Goal: Transaction & Acquisition: Book appointment/travel/reservation

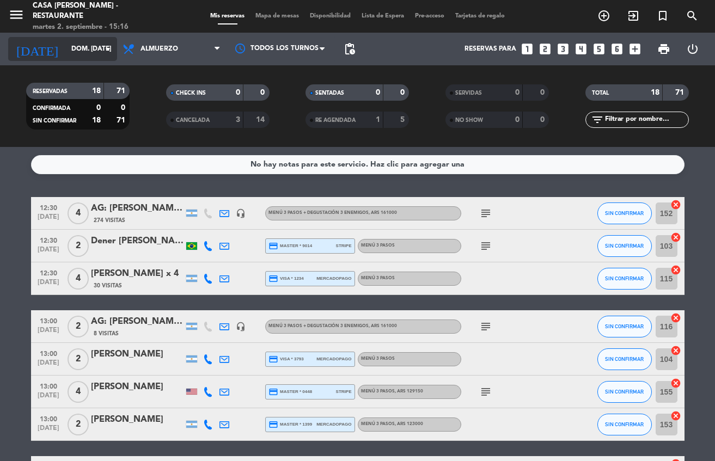
click at [93, 54] on input "dom. [DATE]" at bounding box center [111, 49] width 91 height 19
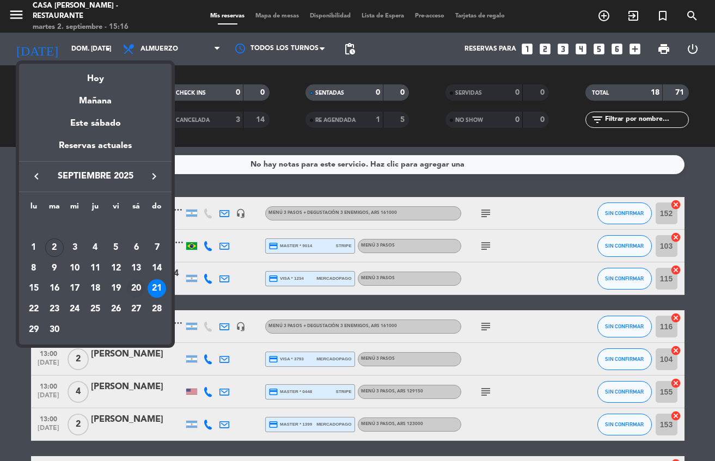
click at [138, 289] on div "20" at bounding box center [136, 288] width 19 height 19
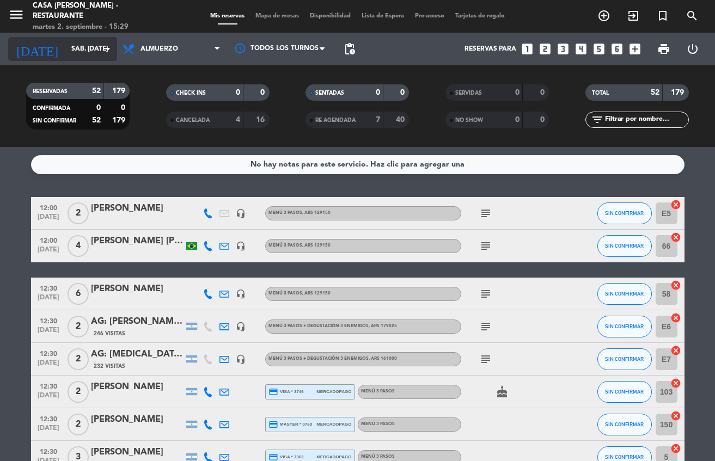
click at [99, 59] on div "[DATE] sáb. [DATE] arrow_drop_down" at bounding box center [62, 49] width 109 height 24
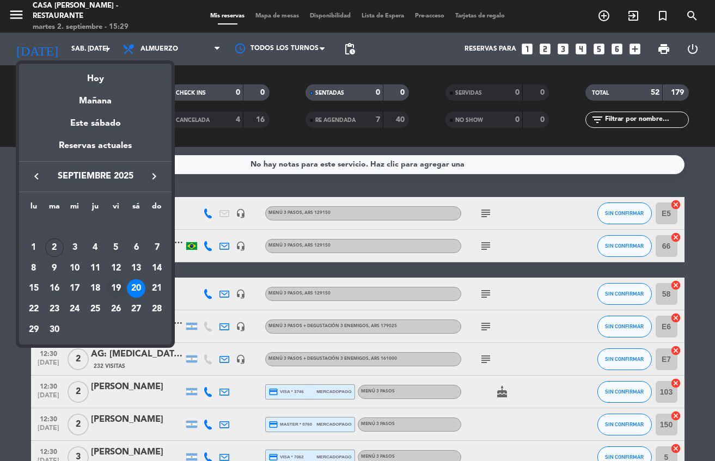
click at [115, 287] on div "19" at bounding box center [116, 288] width 19 height 19
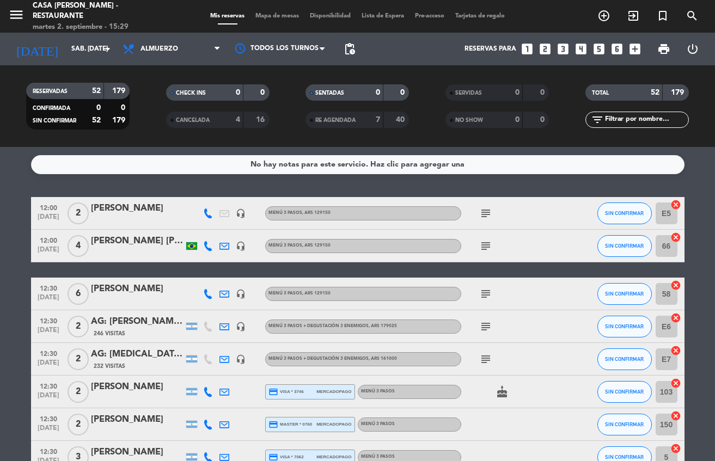
type input "vie. [DATE]"
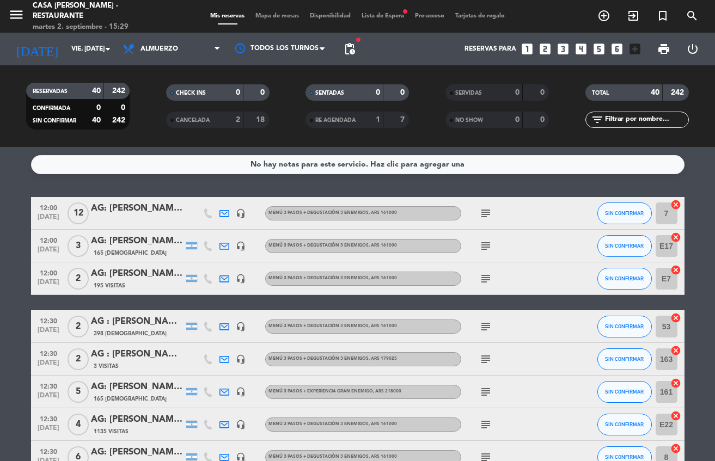
click at [155, 48] on span "Almuerzo" at bounding box center [160, 49] width 38 height 8
click at [155, 123] on div "menu Casa [PERSON_NAME] - Restaurante martes 2. septiembre - 15:29 Mis reservas…" at bounding box center [357, 73] width 715 height 147
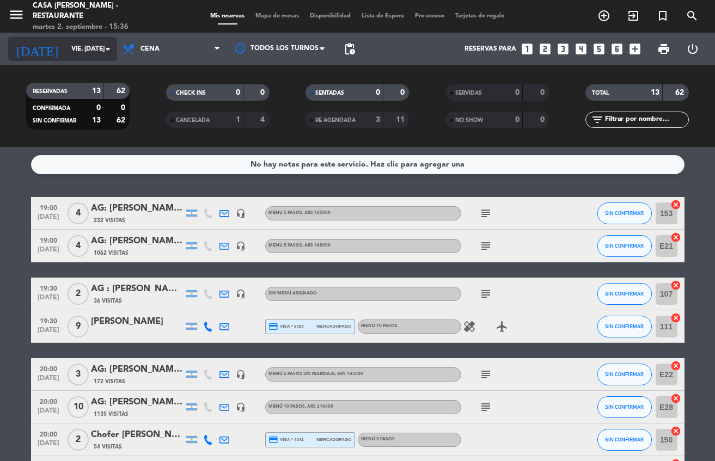
click at [77, 52] on input "vie. [DATE]" at bounding box center [111, 49] width 91 height 19
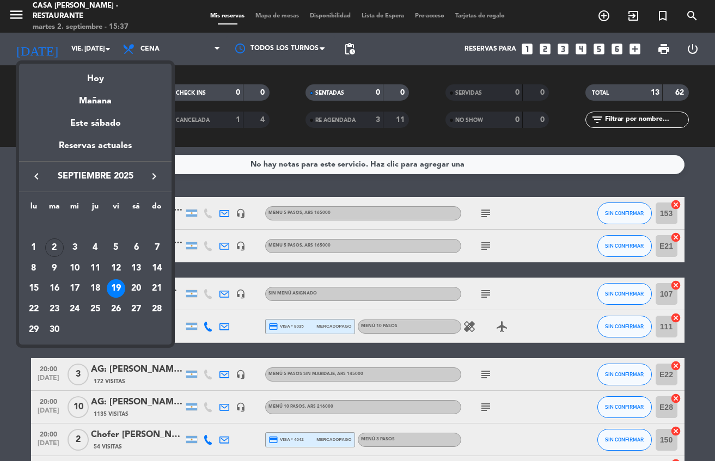
click at [11, 4] on div at bounding box center [357, 230] width 715 height 461
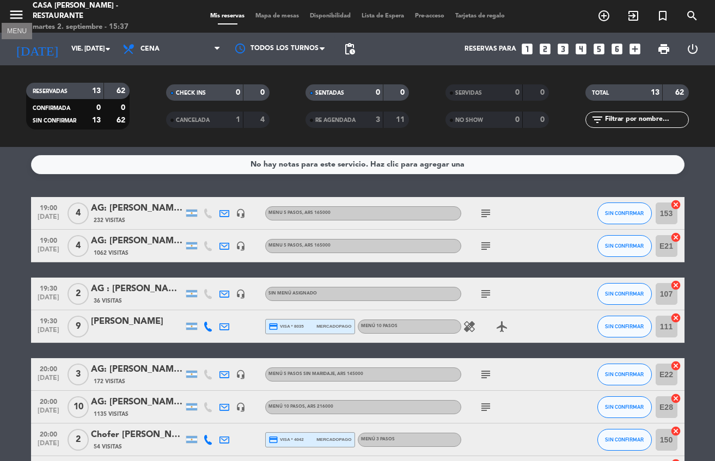
click at [15, 10] on icon "menu" at bounding box center [16, 15] width 16 height 16
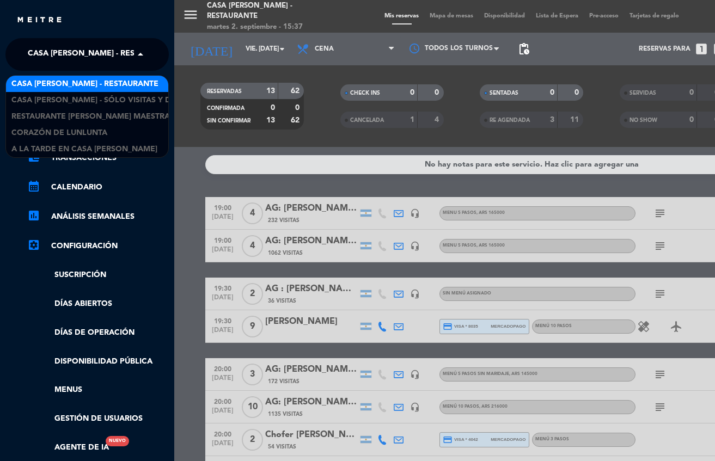
click at [80, 48] on span "Casa [PERSON_NAME] - Restaurante" at bounding box center [101, 54] width 147 height 23
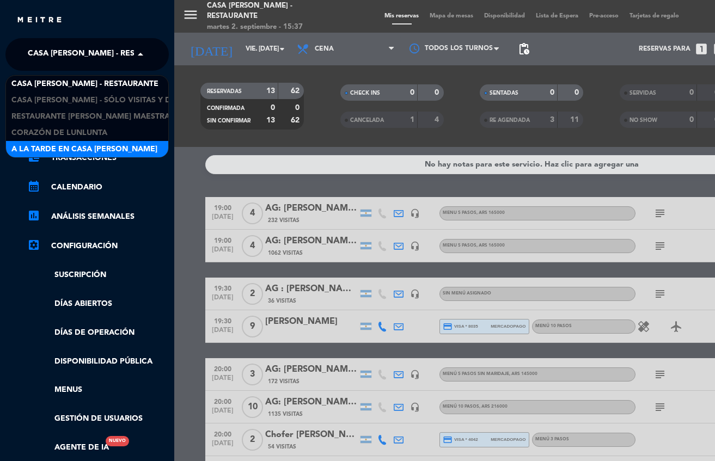
click at [74, 142] on div "A la tarde en Casa [PERSON_NAME]" at bounding box center [87, 149] width 162 height 16
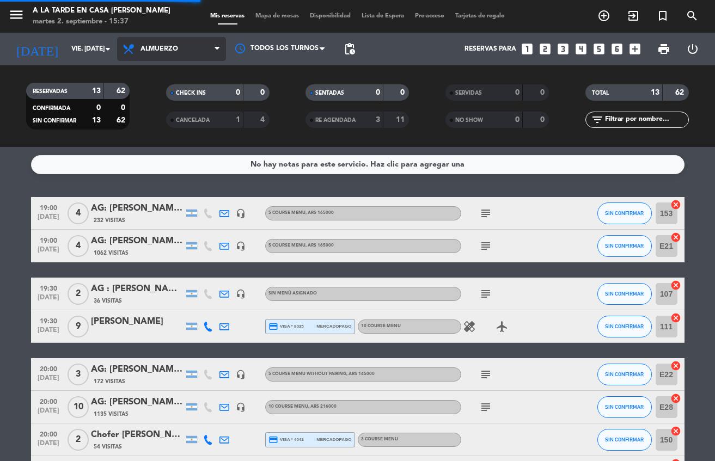
click at [170, 51] on span "Almuerzo" at bounding box center [160, 49] width 38 height 8
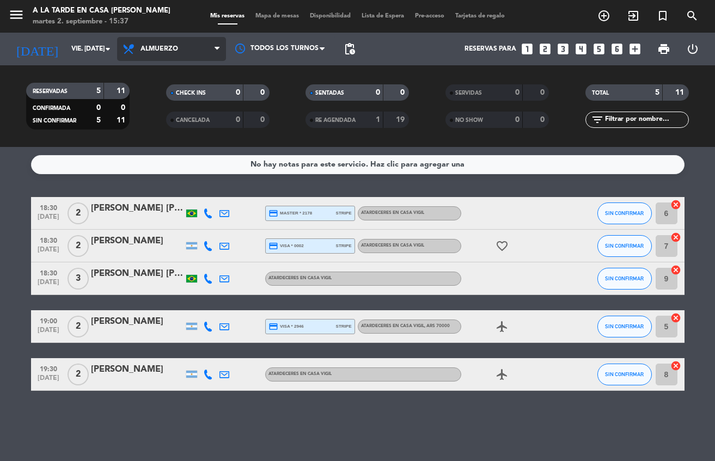
click at [173, 45] on span "Almuerzo" at bounding box center [160, 49] width 38 height 8
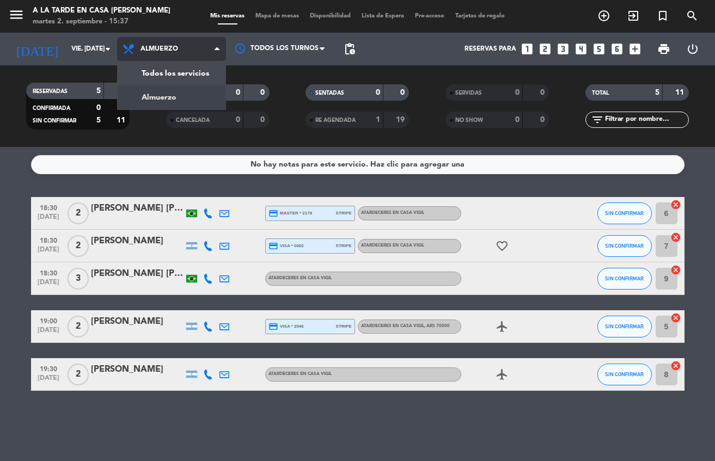
click at [156, 93] on div "menu A la tarde en Casa [PERSON_NAME] martes 2. septiembre - 15:37 Mis reservas…" at bounding box center [357, 73] width 715 height 147
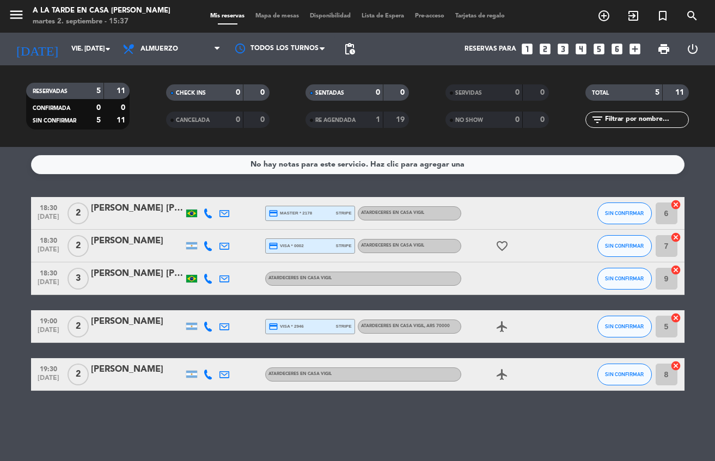
click at [544, 50] on icon "looks_two" at bounding box center [545, 49] width 14 height 14
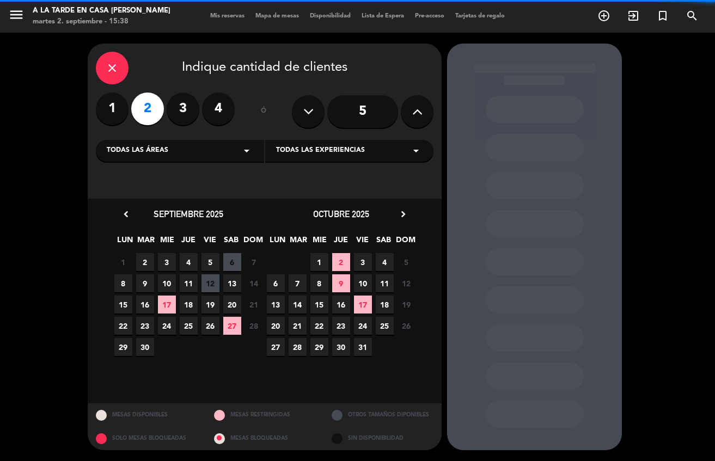
click at [301, 149] on span "Todas las experiencias" at bounding box center [320, 150] width 89 height 11
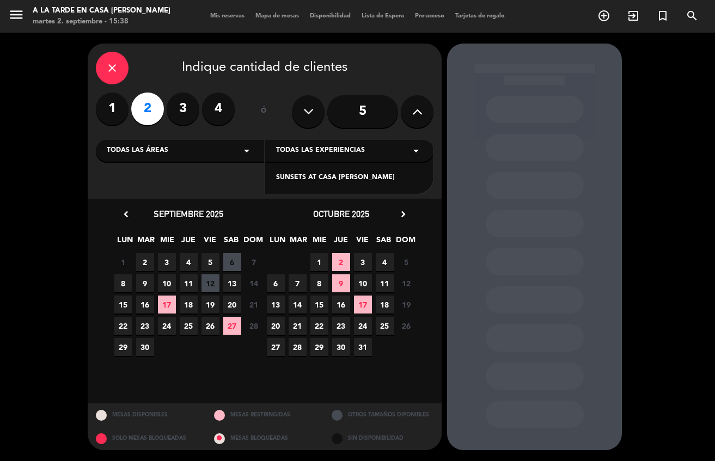
click at [308, 183] on div "SUNSETS AT CASA [PERSON_NAME]" at bounding box center [349, 178] width 147 height 11
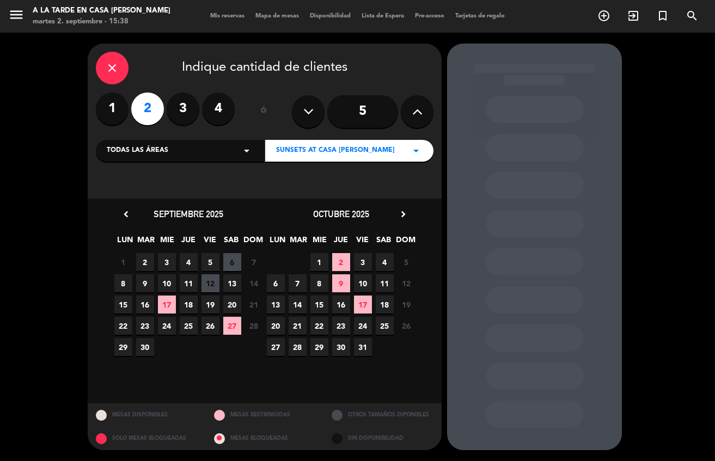
click at [212, 259] on span "5" at bounding box center [211, 262] width 18 height 18
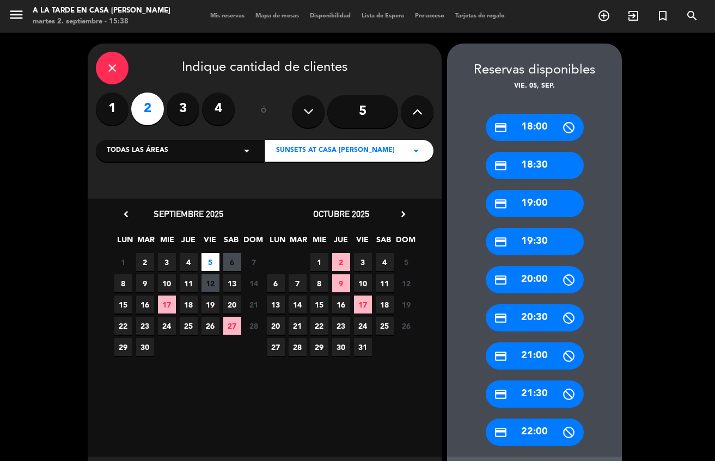
click at [545, 234] on div "credit_card 19:30" at bounding box center [535, 241] width 98 height 27
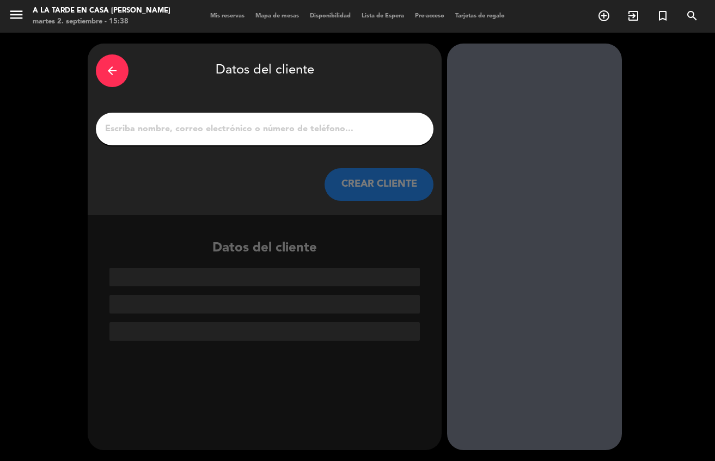
click at [358, 133] on input "1" at bounding box center [264, 128] width 321 height 15
click at [289, 127] on input "1" at bounding box center [264, 128] width 321 height 15
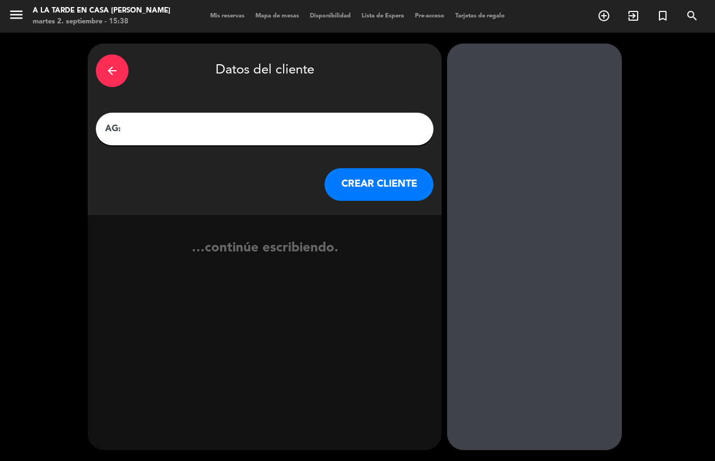
paste input "[PERSON_NAME]"
type input "AG: [PERSON_NAME] X 2 / [PERSON_NAME]"
click at [347, 191] on button "CREAR CLIENTE" at bounding box center [379, 184] width 109 height 33
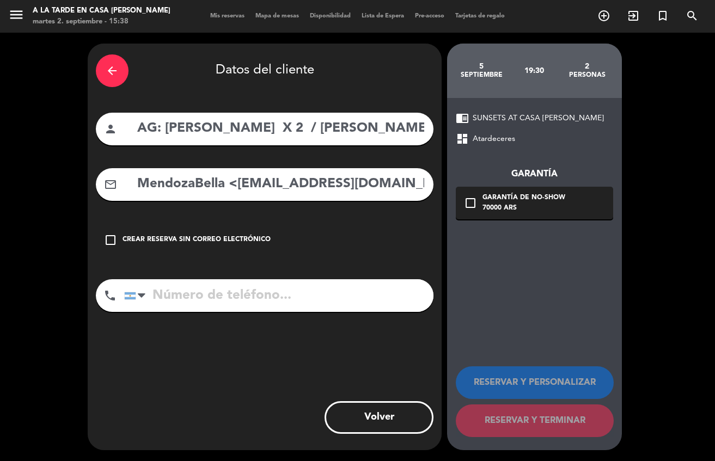
click at [258, 200] on div "mail_outline MendozaBella <[EMAIL_ADDRESS][DOMAIN_NAME]>" at bounding box center [265, 184] width 338 height 33
drag, startPoint x: 235, startPoint y: 175, endPoint x: 113, endPoint y: 194, distance: 123.5
click at [113, 194] on div "mail_outline MendozaBella <[EMAIL_ADDRESS][DOMAIN_NAME]>" at bounding box center [265, 184] width 338 height 33
drag, startPoint x: 310, startPoint y: 175, endPoint x: 343, endPoint y: 186, distance: 34.4
click at [339, 185] on input "[EMAIL_ADDRESS][DOMAIN_NAME]>" at bounding box center [280, 184] width 289 height 22
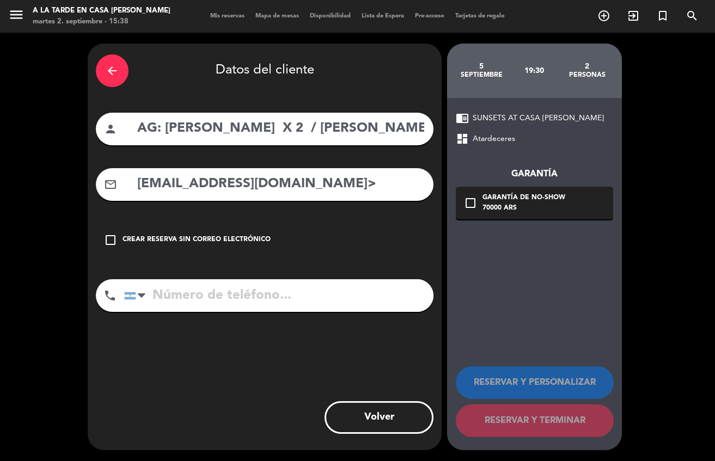
click at [345, 186] on input "[EMAIL_ADDRESS][DOMAIN_NAME]>" at bounding box center [280, 184] width 289 height 22
click at [348, 185] on input "[EMAIL_ADDRESS][DOMAIN_NAME]>" at bounding box center [280, 184] width 289 height 22
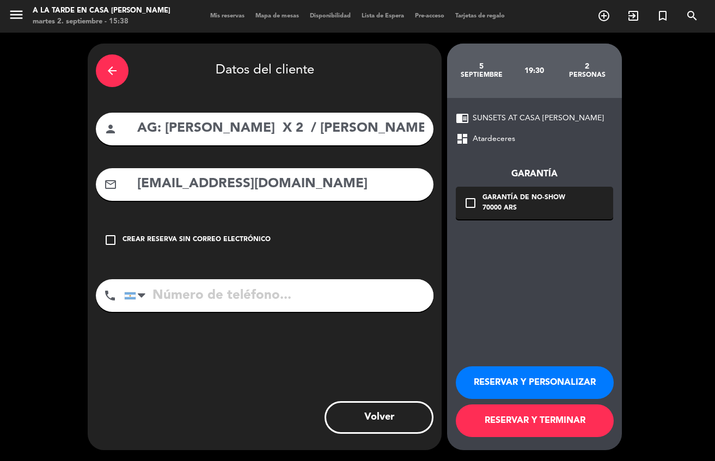
type input "[EMAIL_ADDRESS][DOMAIN_NAME]"
click at [514, 379] on button "RESERVAR Y PERSONALIZAR" at bounding box center [535, 383] width 158 height 33
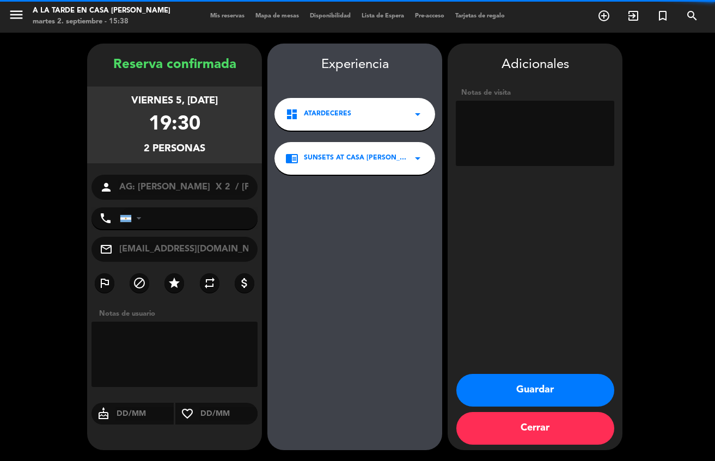
click at [508, 130] on textarea at bounding box center [535, 133] width 158 height 65
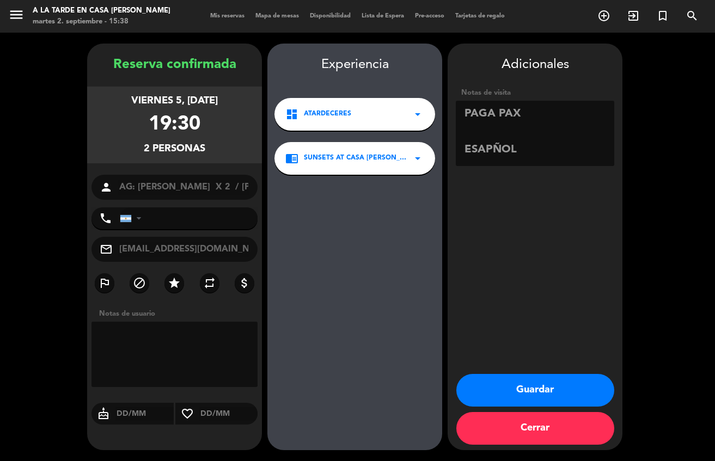
drag, startPoint x: 514, startPoint y: 150, endPoint x: 466, endPoint y: 143, distance: 48.9
click at [466, 143] on textarea at bounding box center [535, 133] width 158 height 65
type textarea "PAGA PAX [DEMOGRAPHIC_DATA]"
click at [511, 386] on button "Guardar" at bounding box center [535, 390] width 158 height 33
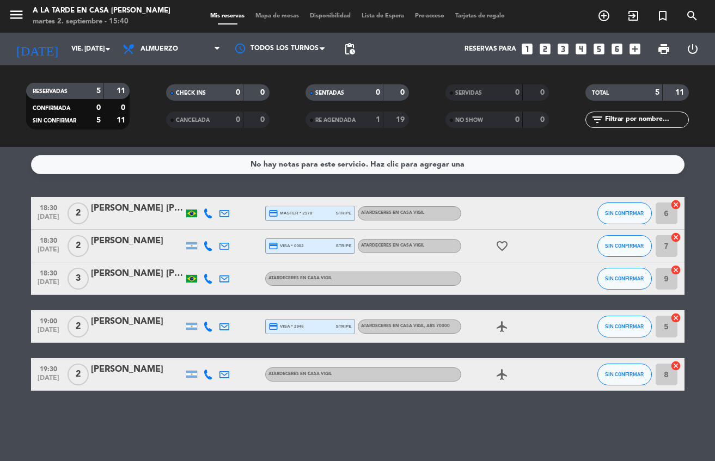
drag, startPoint x: 313, startPoint y: 408, endPoint x: 301, endPoint y: 399, distance: 14.8
click at [313, 408] on div "No hay notas para este servicio. Haz clic para agregar una 18:30 [DATE] 2 [PERS…" at bounding box center [357, 304] width 715 height 314
click at [19, 17] on icon "menu" at bounding box center [16, 15] width 16 height 16
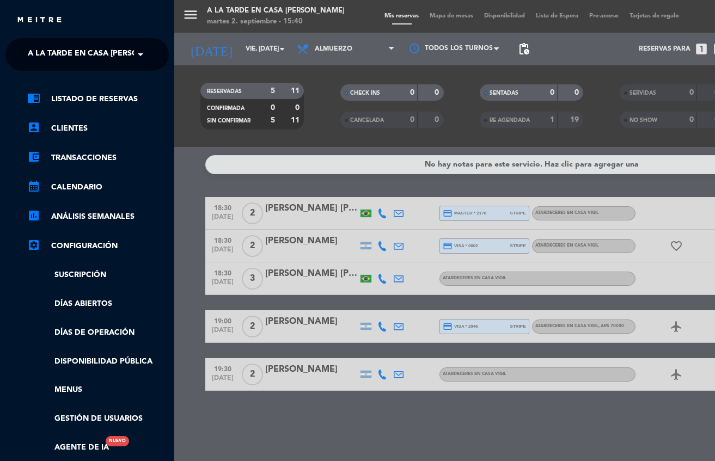
click at [78, 52] on span "A la tarde en Casa [PERSON_NAME]" at bounding box center [101, 54] width 146 height 23
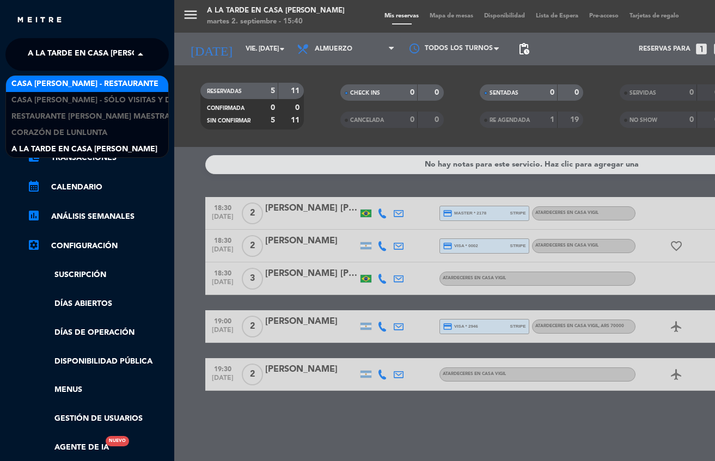
click at [94, 85] on span "Casa [PERSON_NAME] - Restaurante" at bounding box center [84, 84] width 147 height 13
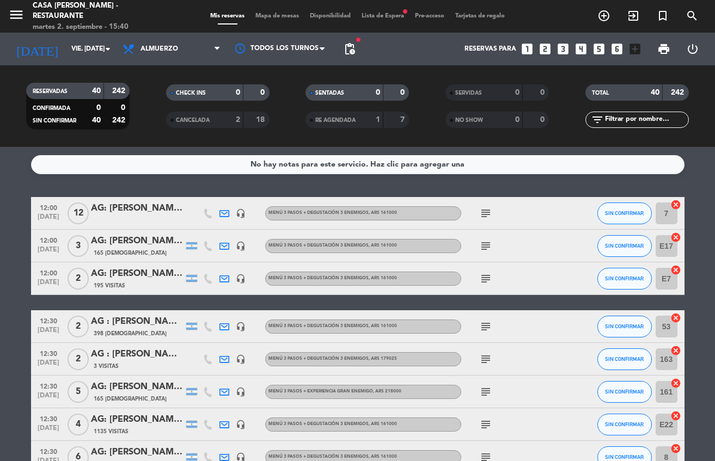
click at [546, 42] on icon "looks_two" at bounding box center [545, 49] width 14 height 14
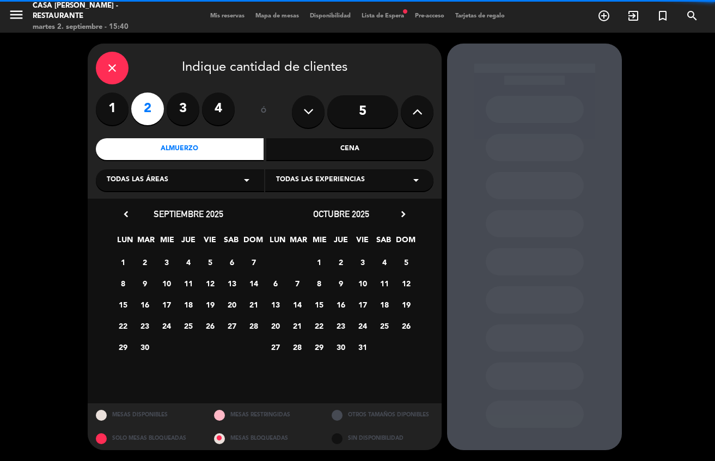
click at [104, 69] on div "close" at bounding box center [112, 68] width 33 height 33
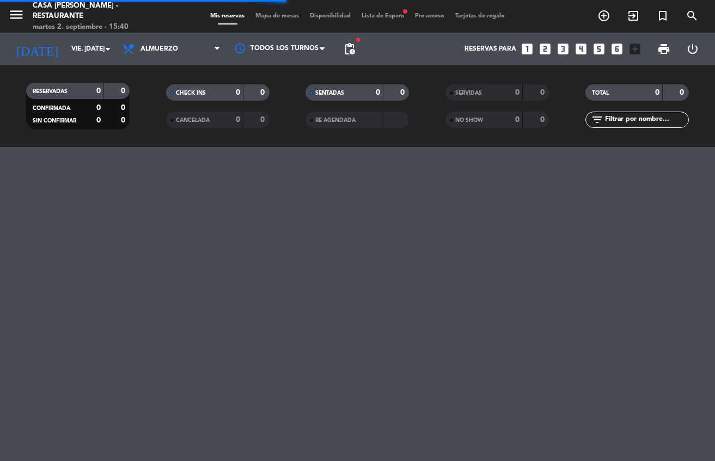
click at [546, 46] on icon "looks_two" at bounding box center [545, 49] width 14 height 14
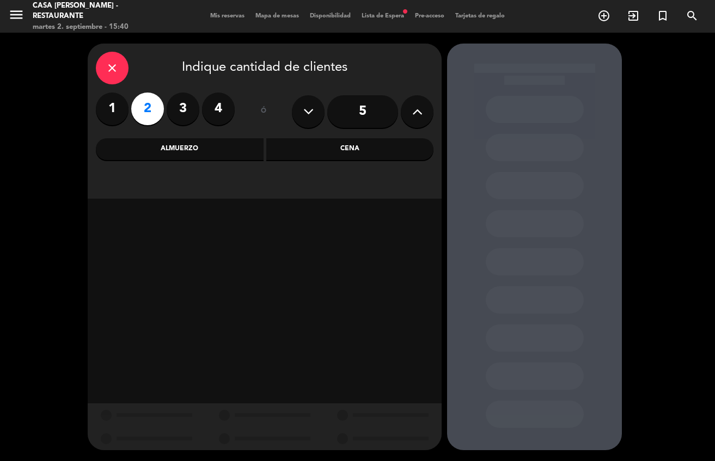
click at [210, 142] on div "Almuerzo" at bounding box center [180, 149] width 168 height 22
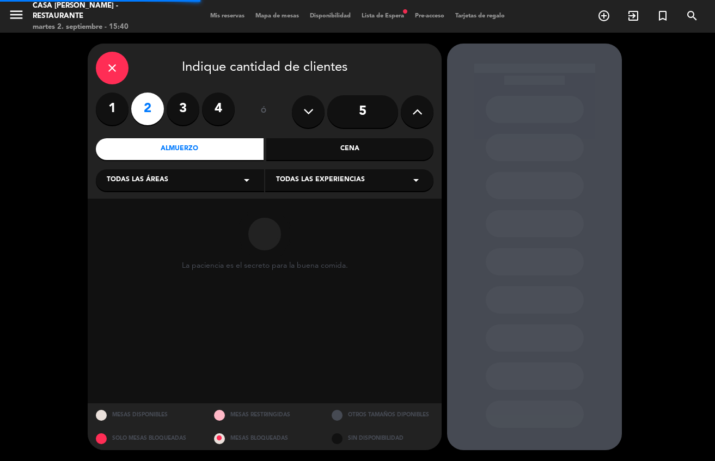
click at [328, 175] on span "Todas las experiencias" at bounding box center [320, 180] width 89 height 11
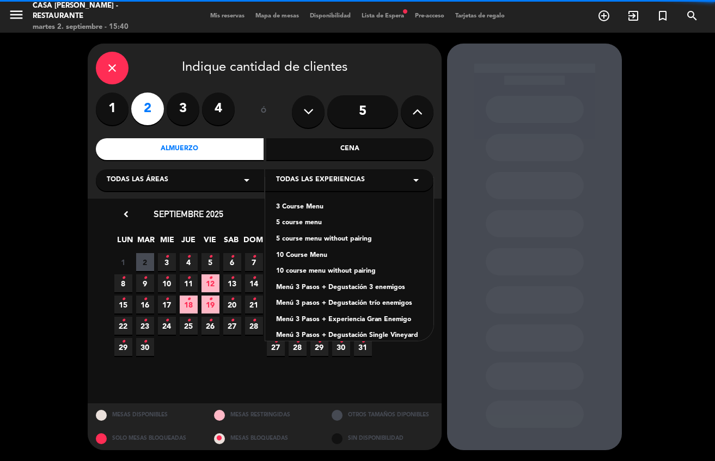
click at [372, 290] on div "Menú 3 Pasos + Degustación 3 enemigos" at bounding box center [349, 288] width 147 height 11
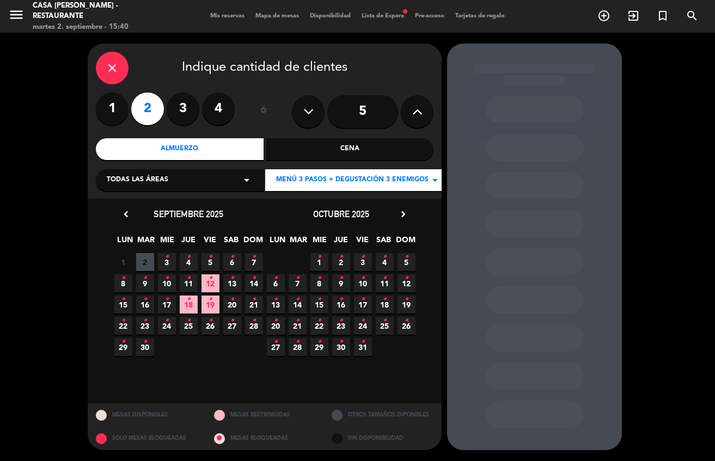
click at [130, 343] on span "29 •" at bounding box center [123, 347] width 18 height 18
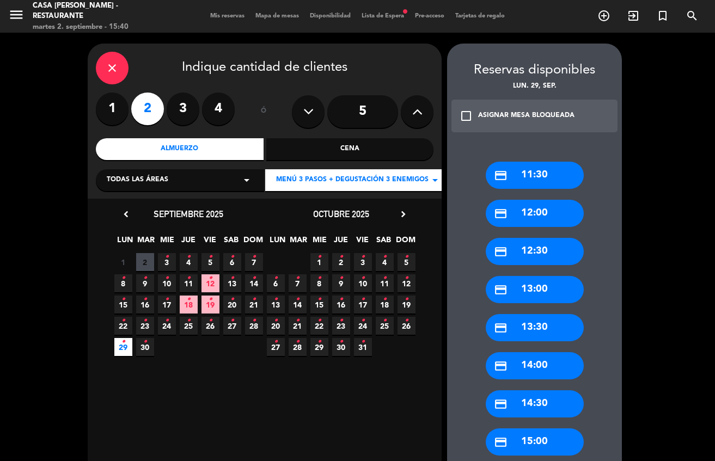
drag, startPoint x: 534, startPoint y: 290, endPoint x: 471, endPoint y: 221, distance: 93.3
click at [533, 288] on div "credit_card 13:00" at bounding box center [535, 289] width 98 height 27
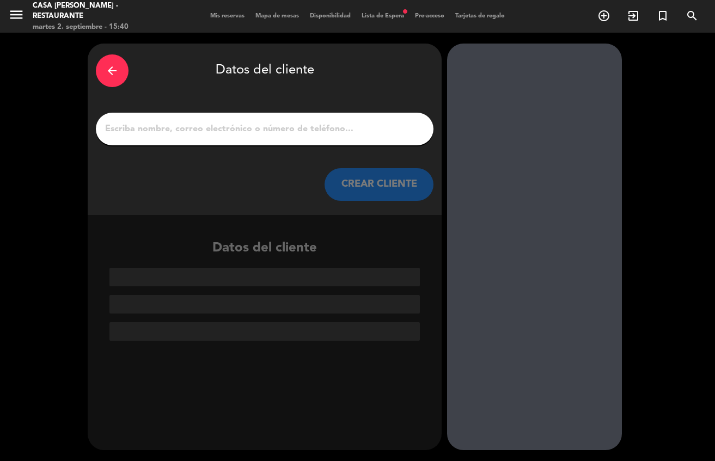
click at [332, 126] on input "1" at bounding box center [264, 128] width 321 height 15
click at [332, 131] on input "1" at bounding box center [264, 128] width 321 height 15
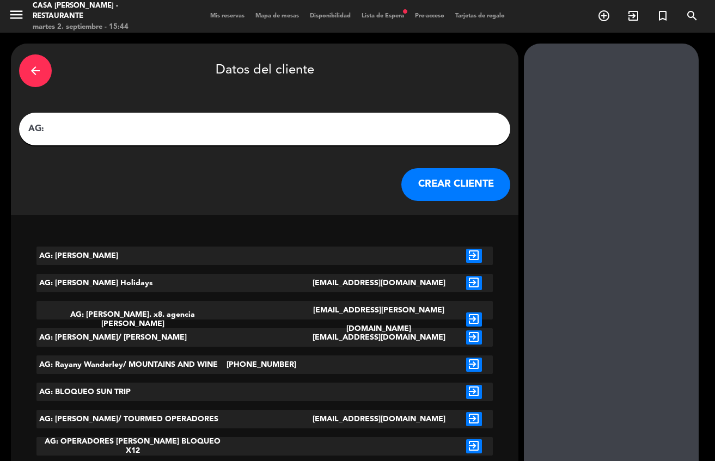
click at [159, 125] on input "AG:" at bounding box center [264, 128] width 475 height 15
paste input "[PERSON_NAME]"
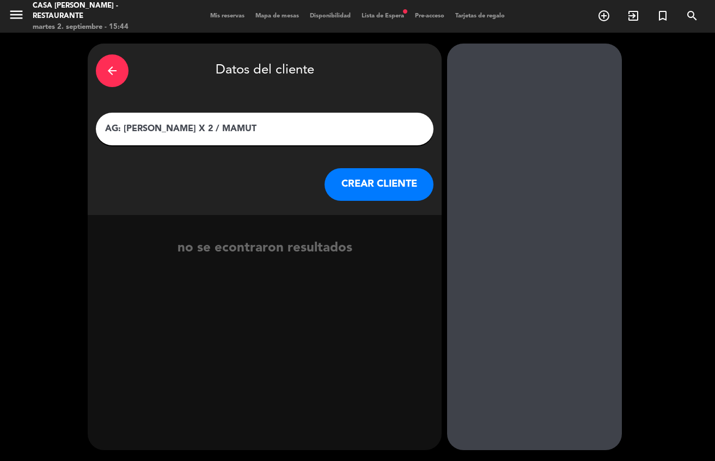
type input "AG: [PERSON_NAME] X 2 / MAMUT"
click at [372, 186] on button "CREAR CLIENTE" at bounding box center [379, 184] width 109 height 33
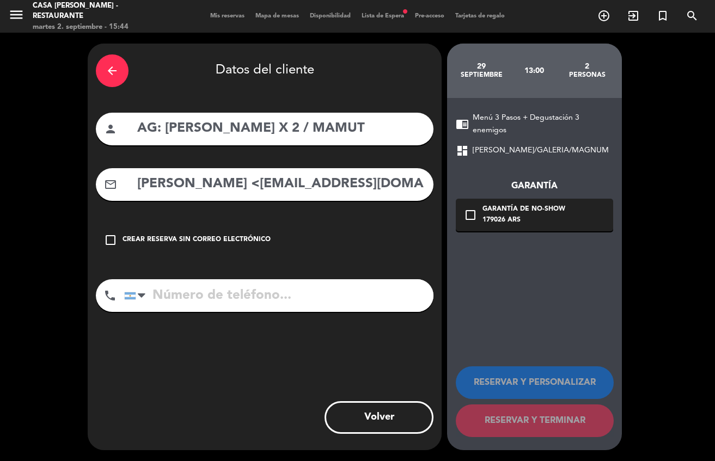
click at [249, 199] on div "mail_outline [PERSON_NAME] <[EMAIL_ADDRESS][DOMAIN_NAME]>" at bounding box center [265, 184] width 338 height 33
click at [223, 178] on input "[PERSON_NAME] <[EMAIL_ADDRESS][DOMAIN_NAME]>" at bounding box center [280, 184] width 289 height 22
drag, startPoint x: 227, startPoint y: 181, endPoint x: 123, endPoint y: 176, distance: 104.7
click at [123, 176] on div "mail_outline [PERSON_NAME] <[EMAIL_ADDRESS][DOMAIN_NAME]>" at bounding box center [265, 184] width 338 height 33
click at [320, 185] on input "[EMAIL_ADDRESS][DOMAIN_NAME]>" at bounding box center [280, 184] width 289 height 22
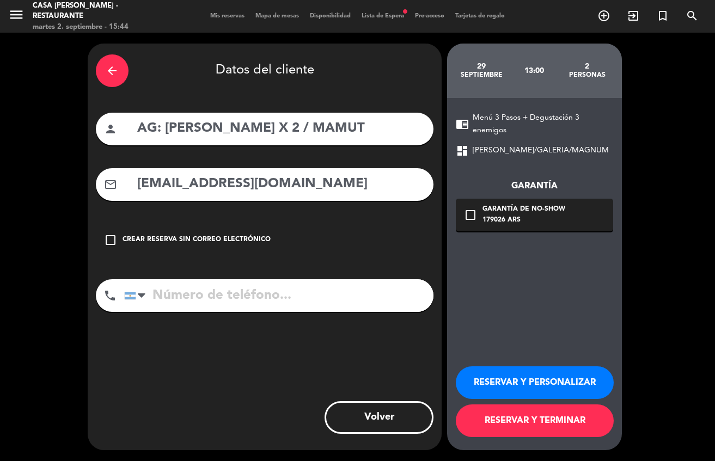
type input "[EMAIL_ADDRESS][DOMAIN_NAME]"
click at [508, 378] on button "RESERVAR Y PERSONALIZAR" at bounding box center [535, 383] width 158 height 33
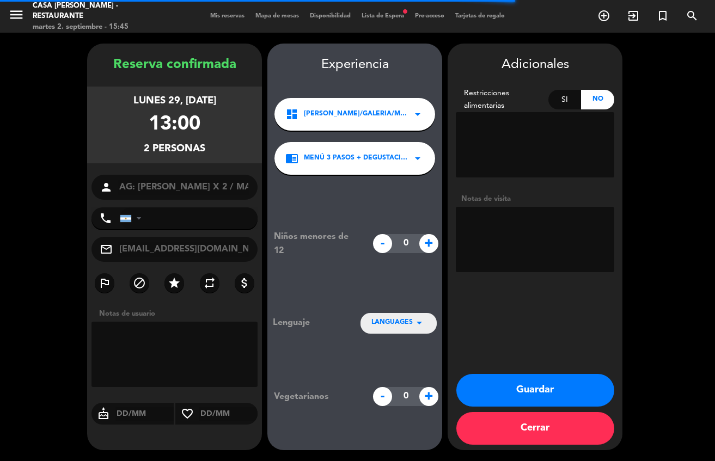
click at [528, 233] on textarea at bounding box center [535, 239] width 158 height 65
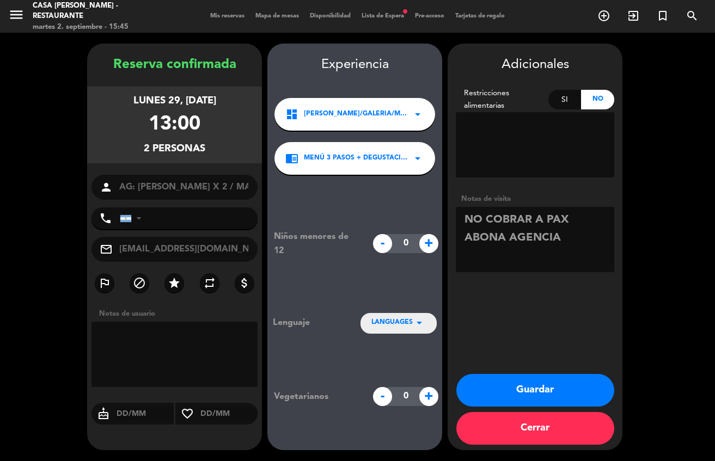
type textarea "NO COBRAR A PAX ABONA AGENCIA"
click at [528, 393] on button "Guardar" at bounding box center [535, 390] width 158 height 33
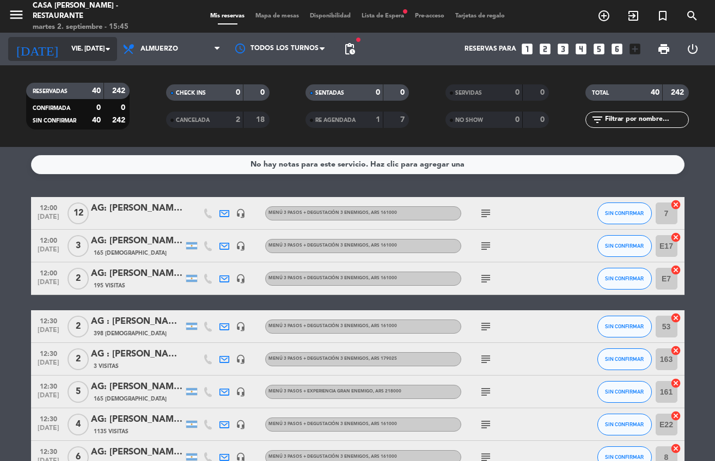
click at [99, 52] on input "vie. [DATE]" at bounding box center [111, 49] width 91 height 19
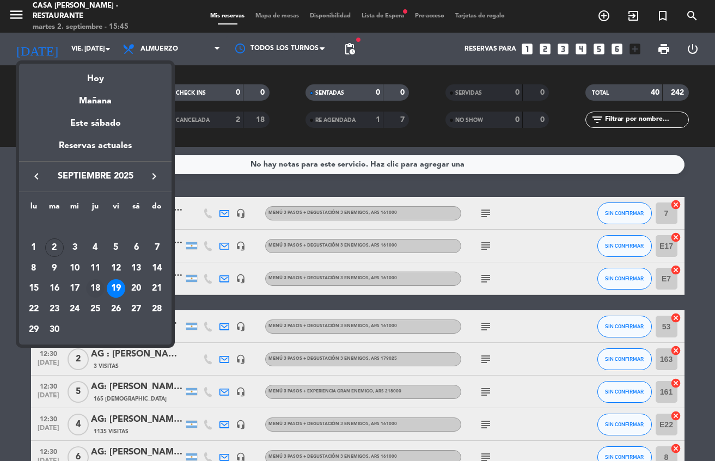
click at [96, 283] on div "18" at bounding box center [95, 288] width 19 height 19
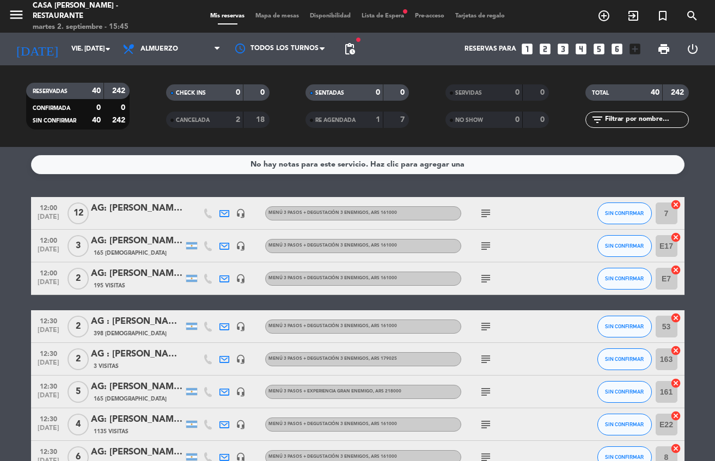
type input "[DEMOGRAPHIC_DATA] [DATE]"
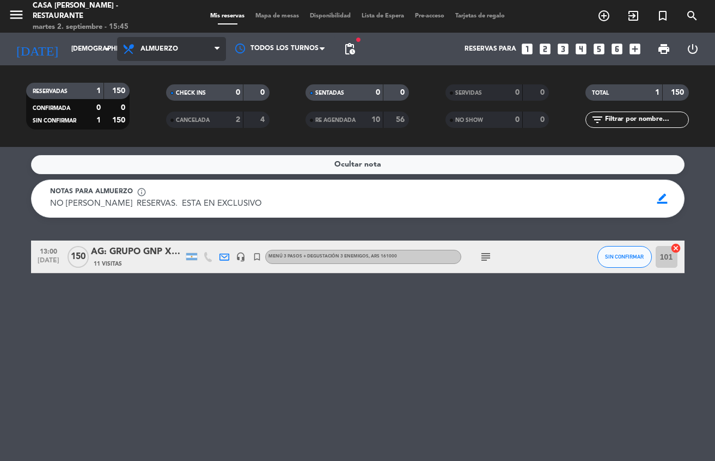
click at [195, 54] on span "Almuerzo" at bounding box center [171, 49] width 109 height 24
click at [152, 119] on div "menu Casa [PERSON_NAME] - Restaurante martes 2. septiembre - 15:45 Mis reservas…" at bounding box center [357, 73] width 715 height 147
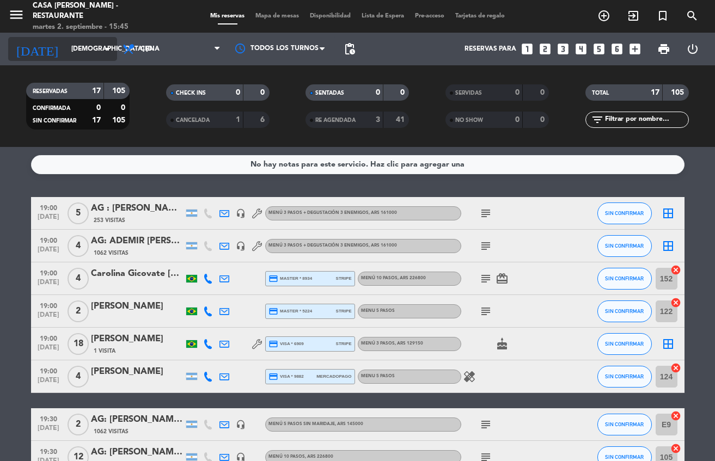
click at [103, 49] on icon "arrow_drop_down" at bounding box center [107, 48] width 13 height 13
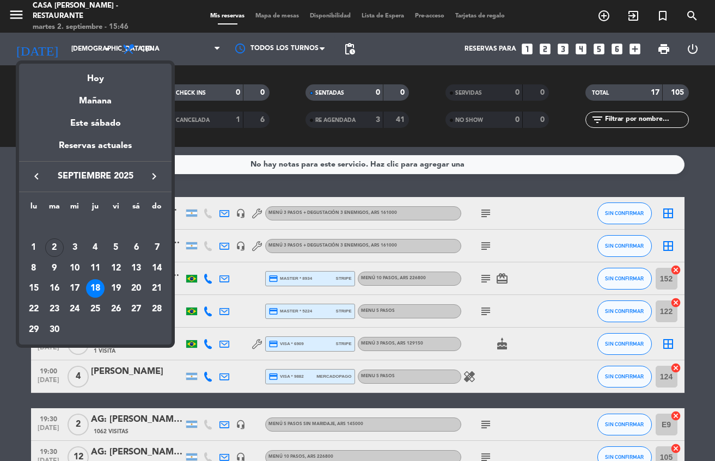
click at [693, 10] on div at bounding box center [357, 230] width 715 height 461
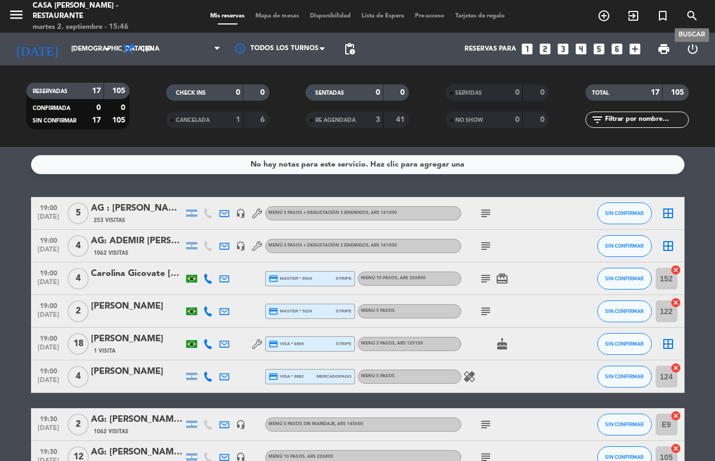
click at [694, 21] on icon "search" at bounding box center [692, 15] width 13 height 13
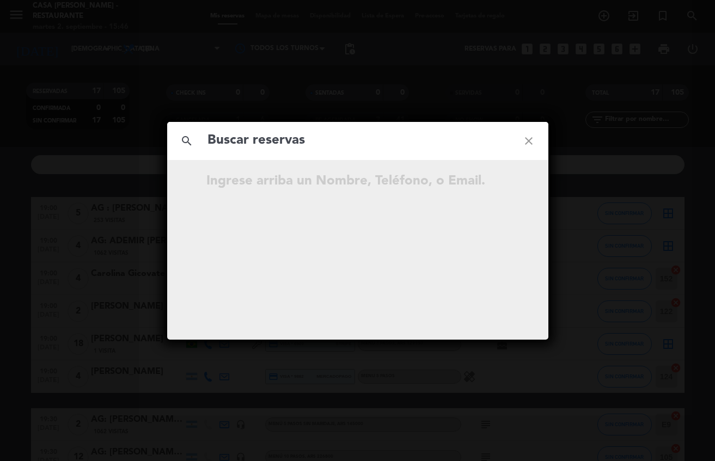
click at [307, 135] on input "text" at bounding box center [357, 141] width 303 height 22
type input "[PERSON_NAME]"
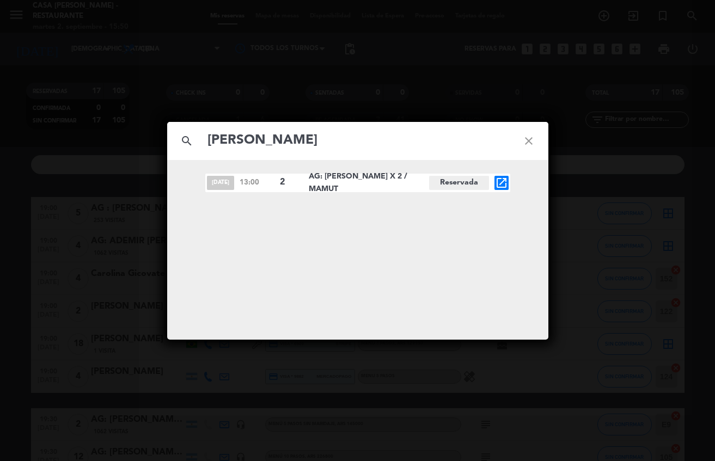
click at [527, 148] on icon "close" at bounding box center [528, 140] width 39 height 39
drag, startPoint x: 527, startPoint y: 143, endPoint x: 357, endPoint y: 95, distance: 176.4
click at [525, 141] on icon "close" at bounding box center [528, 140] width 39 height 39
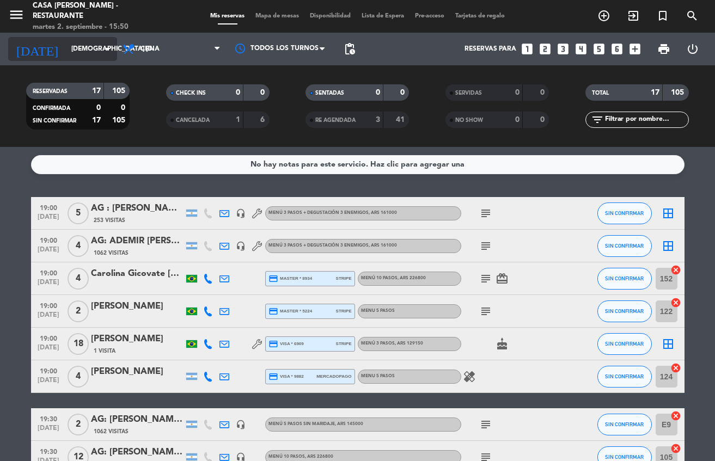
click at [91, 47] on input "[DEMOGRAPHIC_DATA] [DATE]" at bounding box center [111, 49] width 91 height 19
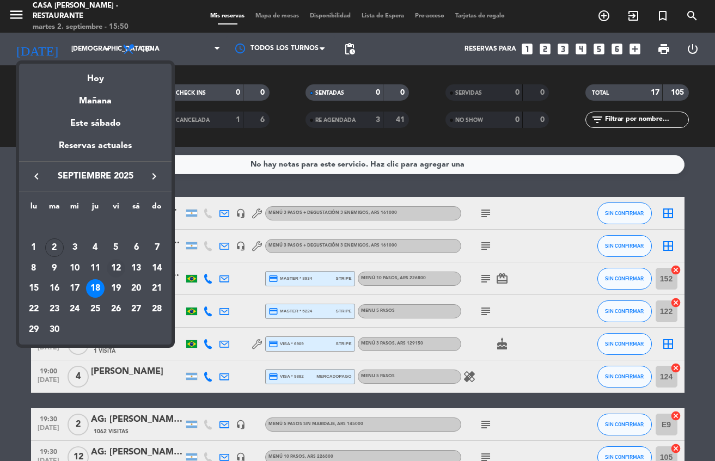
click at [118, 268] on div "12" at bounding box center [116, 268] width 19 height 19
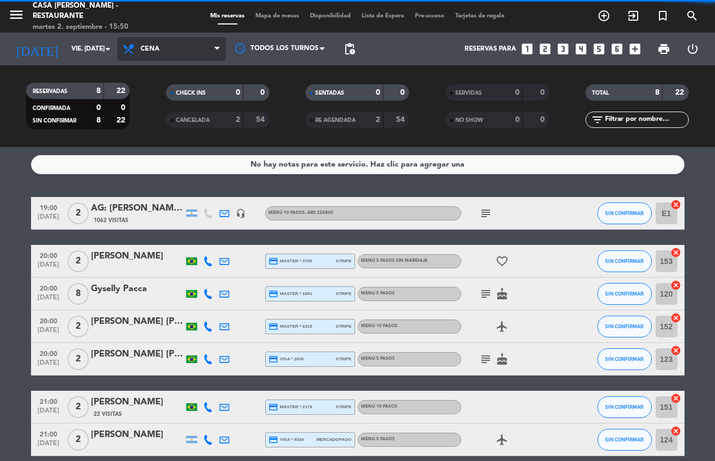
click at [156, 45] on span "Cena" at bounding box center [150, 49] width 19 height 8
click at [163, 90] on div "menu Casa [PERSON_NAME] - Restaurante martes 2. septiembre - 15:50 Mis reservas…" at bounding box center [357, 73] width 715 height 147
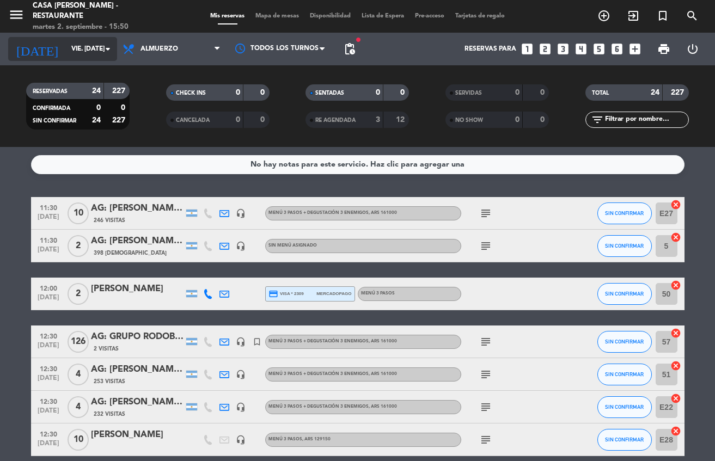
click at [116, 50] on input "vie. [DATE]" at bounding box center [111, 49] width 91 height 19
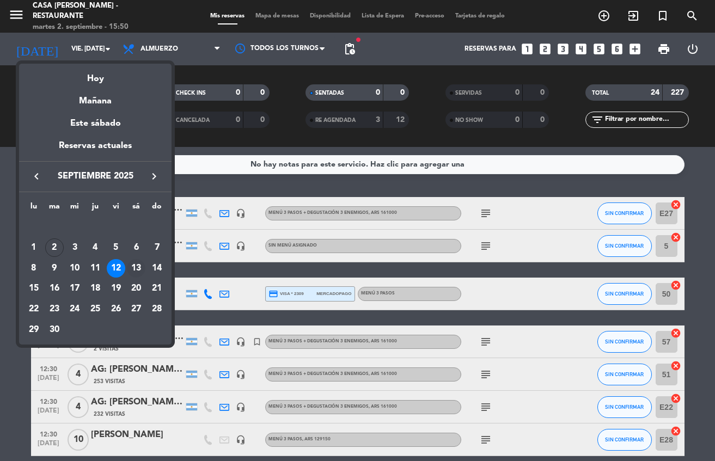
click at [138, 263] on div "13" at bounding box center [136, 268] width 19 height 19
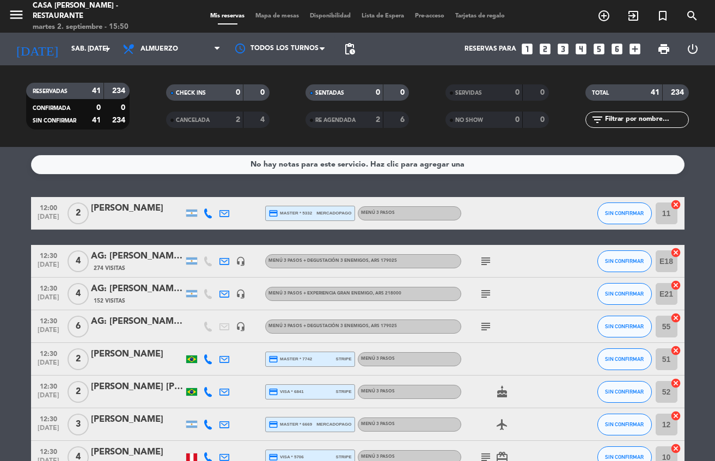
click at [166, 53] on span "Almuerzo" at bounding box center [171, 49] width 109 height 24
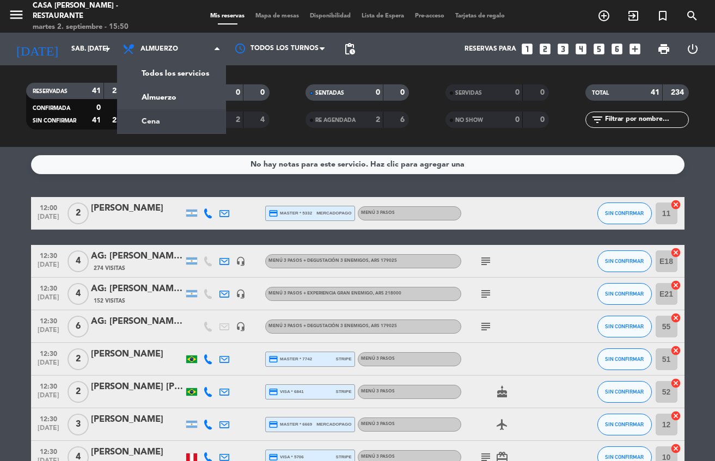
drag, startPoint x: 168, startPoint y: 115, endPoint x: 164, endPoint y: 110, distance: 6.2
click at [166, 112] on div "menu Casa [PERSON_NAME] - Restaurante martes 2. septiembre - 15:50 Mis reservas…" at bounding box center [357, 73] width 715 height 147
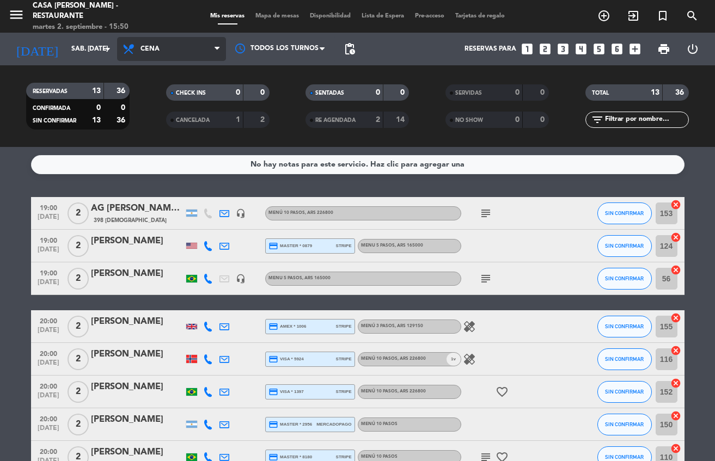
click at [147, 48] on span "Cena" at bounding box center [150, 49] width 19 height 8
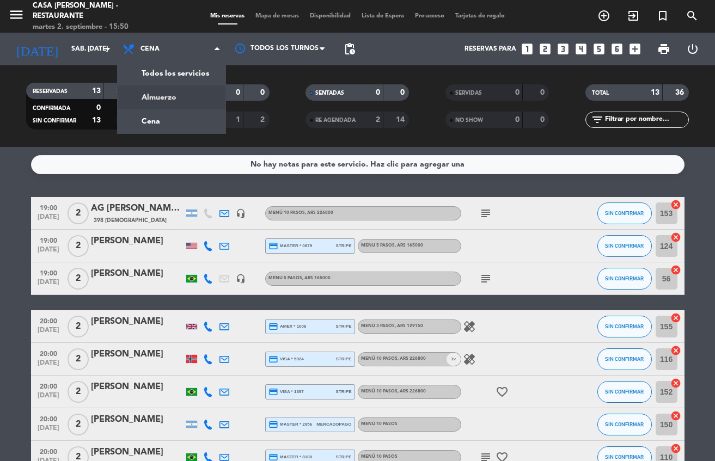
click at [168, 98] on div "menu Casa [PERSON_NAME] - Restaurante martes 2. septiembre - 15:50 Mis reservas…" at bounding box center [357, 73] width 715 height 147
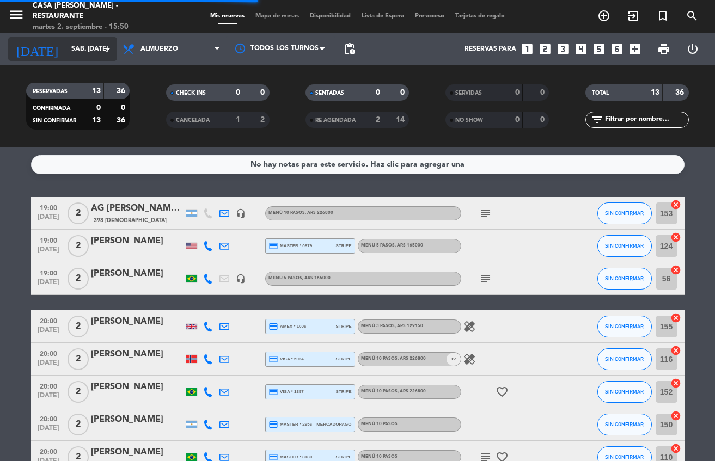
click at [103, 55] on icon "arrow_drop_down" at bounding box center [107, 48] width 13 height 13
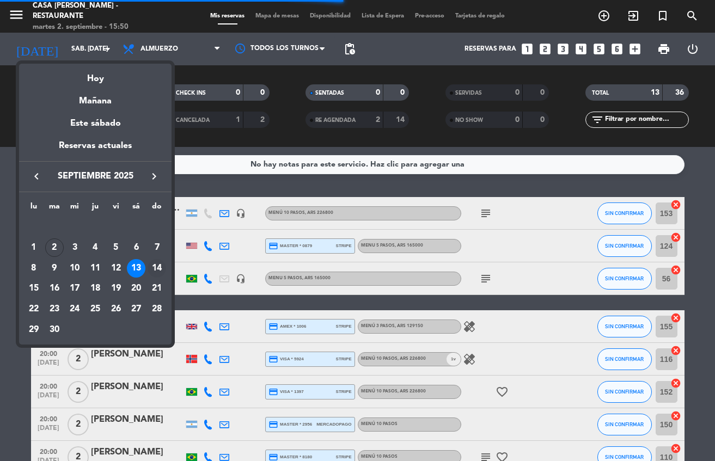
click at [158, 272] on div "14" at bounding box center [157, 268] width 19 height 19
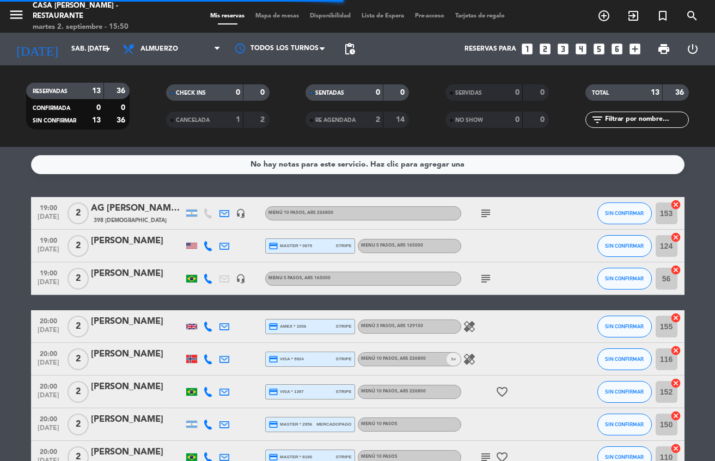
type input "dom. [DATE]"
